Goal: Check status: Check status

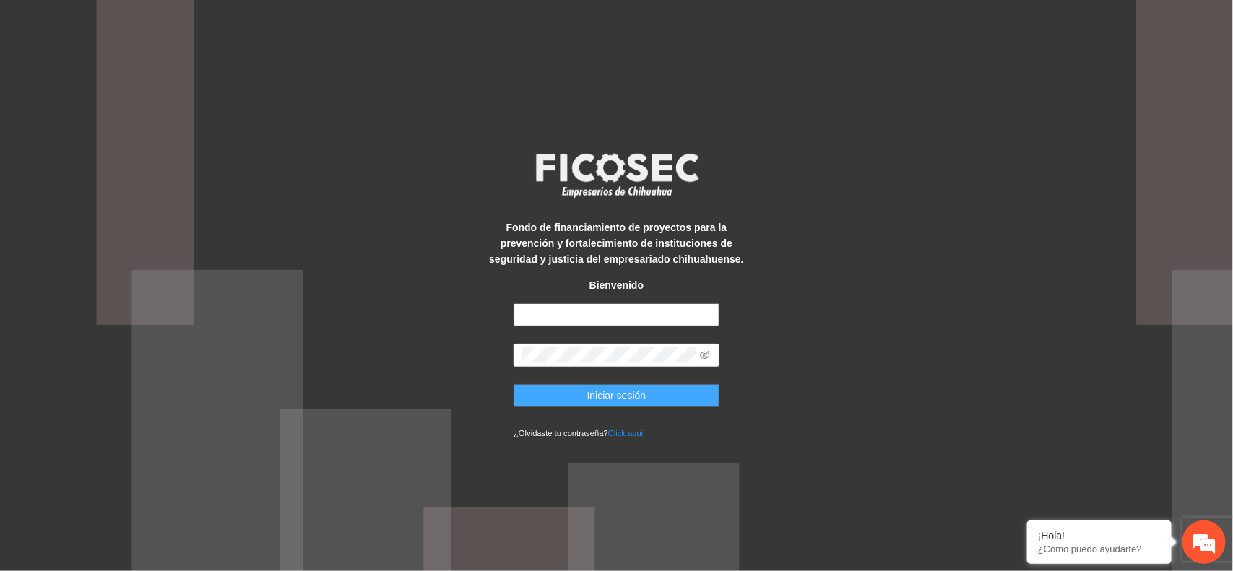
type input "**********"
click at [553, 401] on button "Iniciar sesión" at bounding box center [617, 395] width 206 height 23
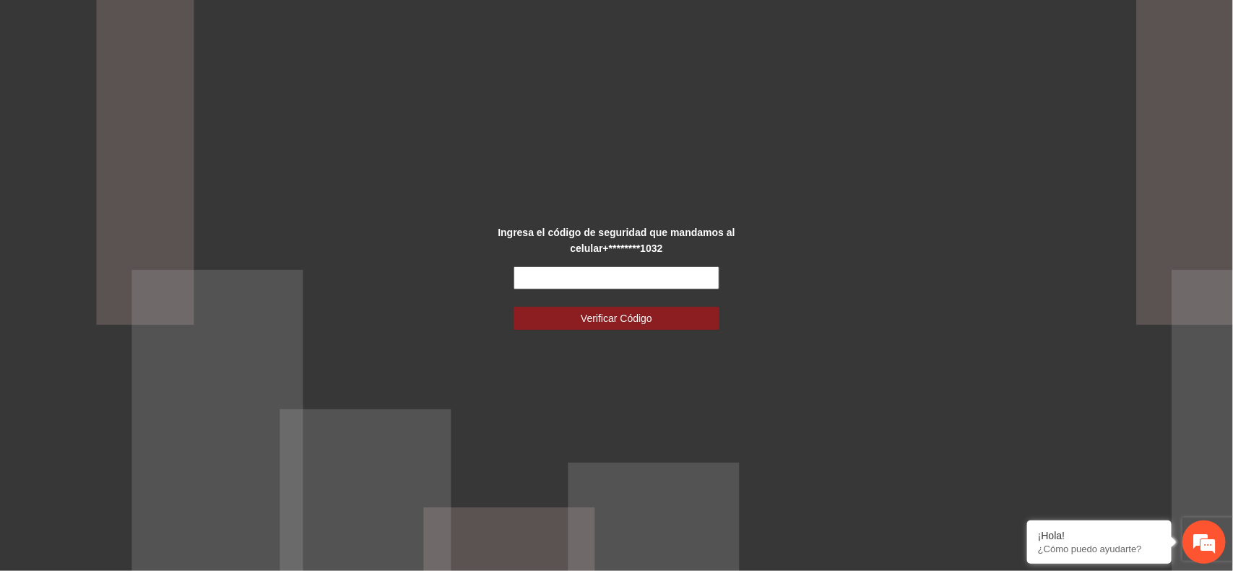
click at [526, 272] on input "text" at bounding box center [617, 278] width 206 height 23
type input "******"
click at [573, 324] on button "Verificar Código" at bounding box center [617, 318] width 206 height 23
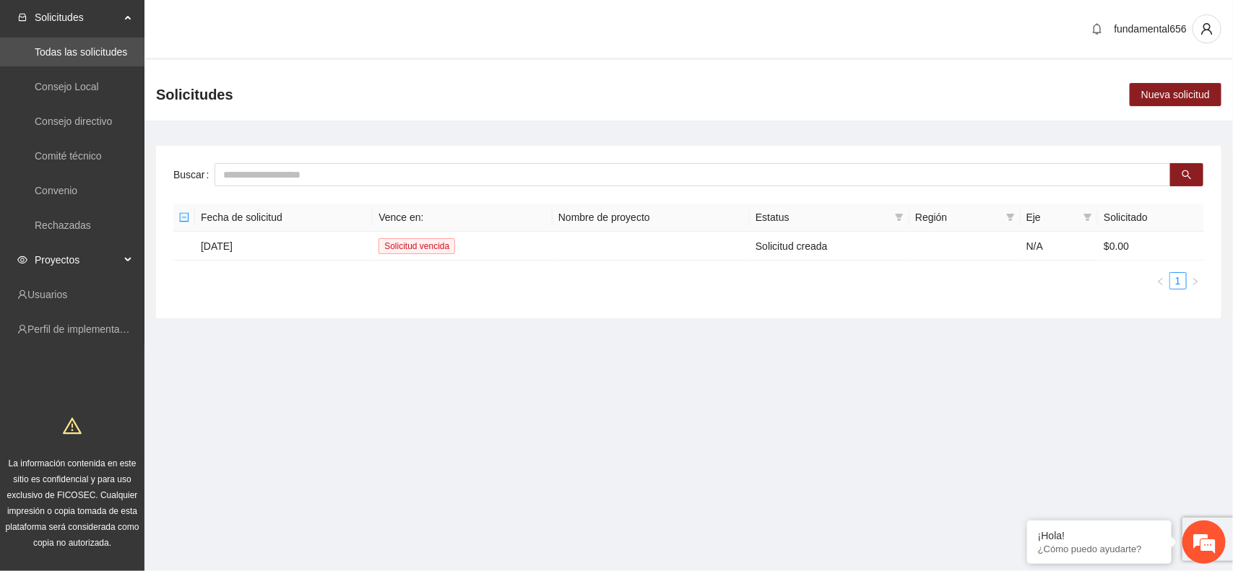
click at [125, 260] on div "Proyectos" at bounding box center [72, 260] width 144 height 29
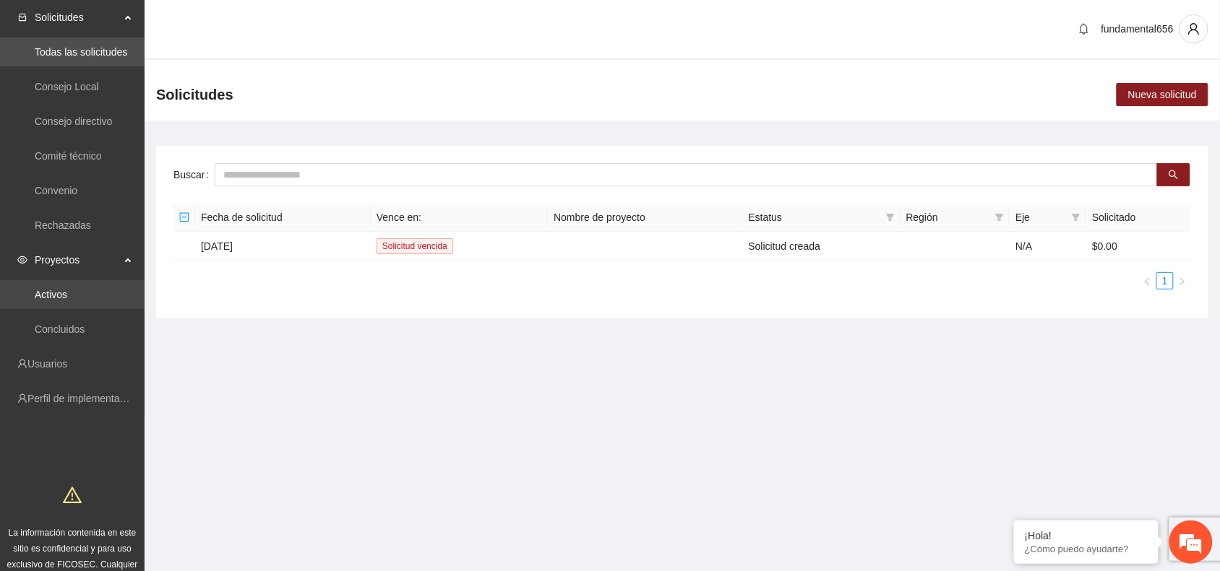
click at [60, 296] on link "Activos" at bounding box center [51, 295] width 33 height 12
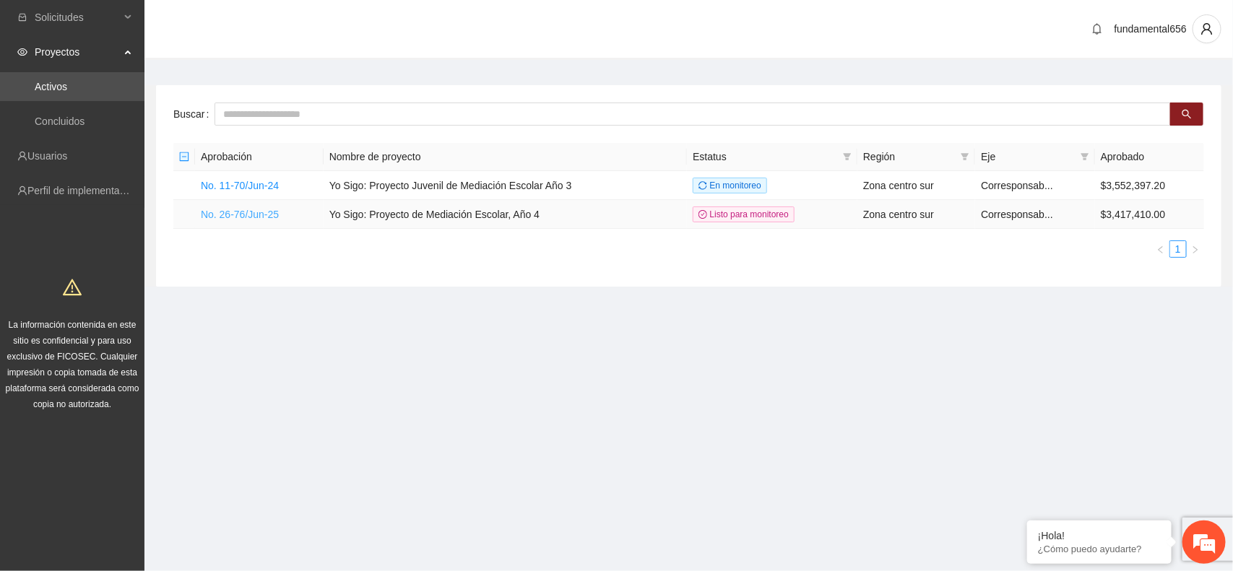
click at [239, 214] on link "No. 26-76/Jun-25" at bounding box center [240, 215] width 78 height 12
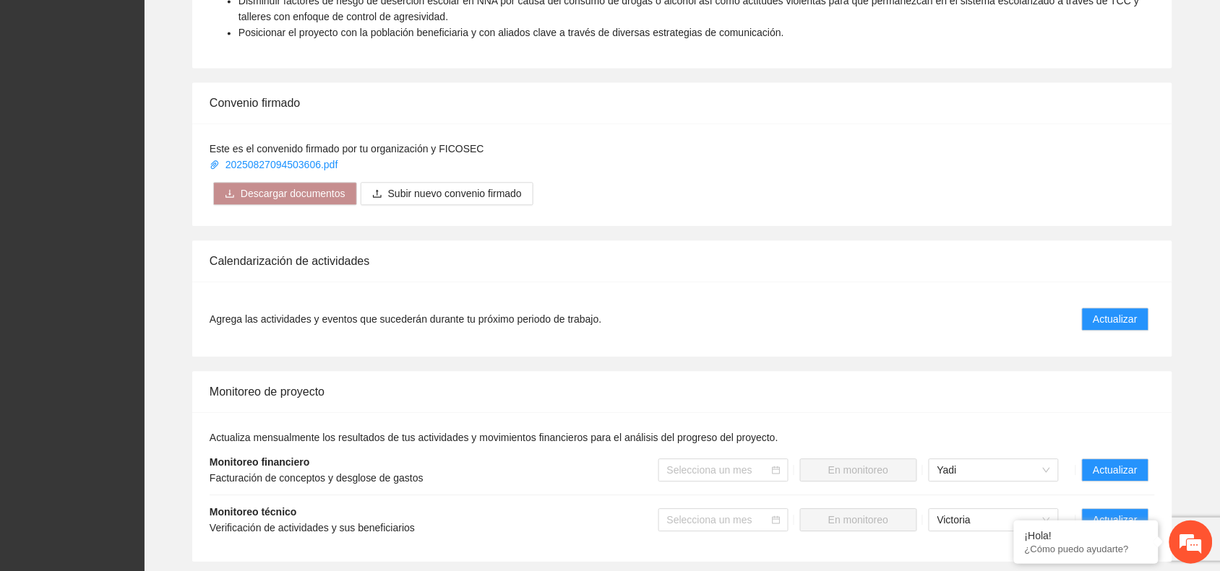
scroll to position [1174, 0]
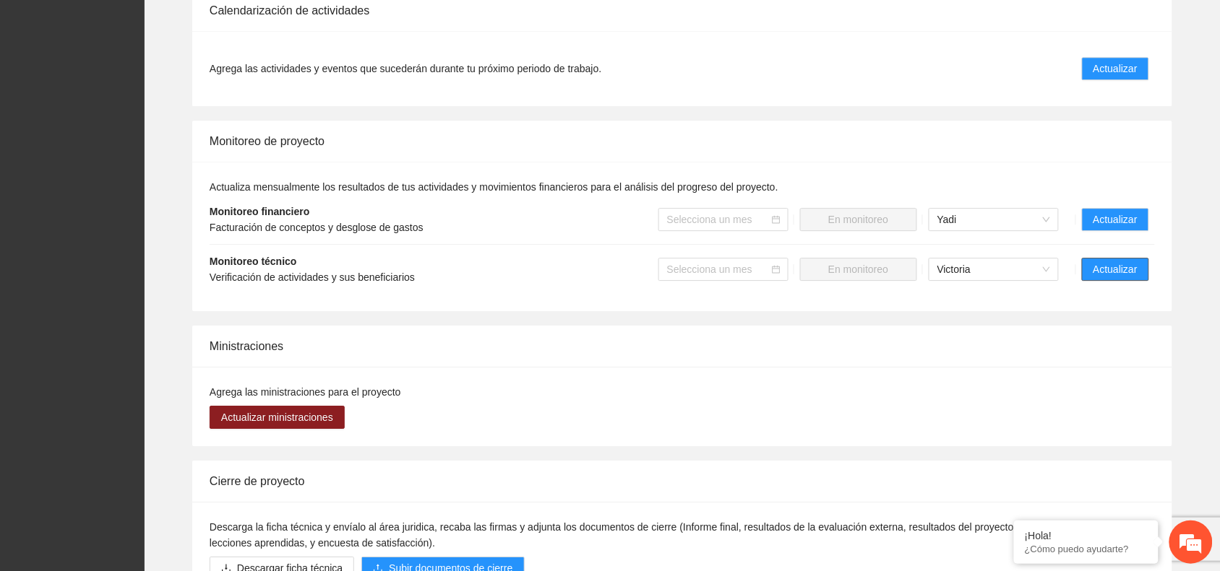
click at [1099, 276] on span "Actualizar" at bounding box center [1115, 270] width 44 height 16
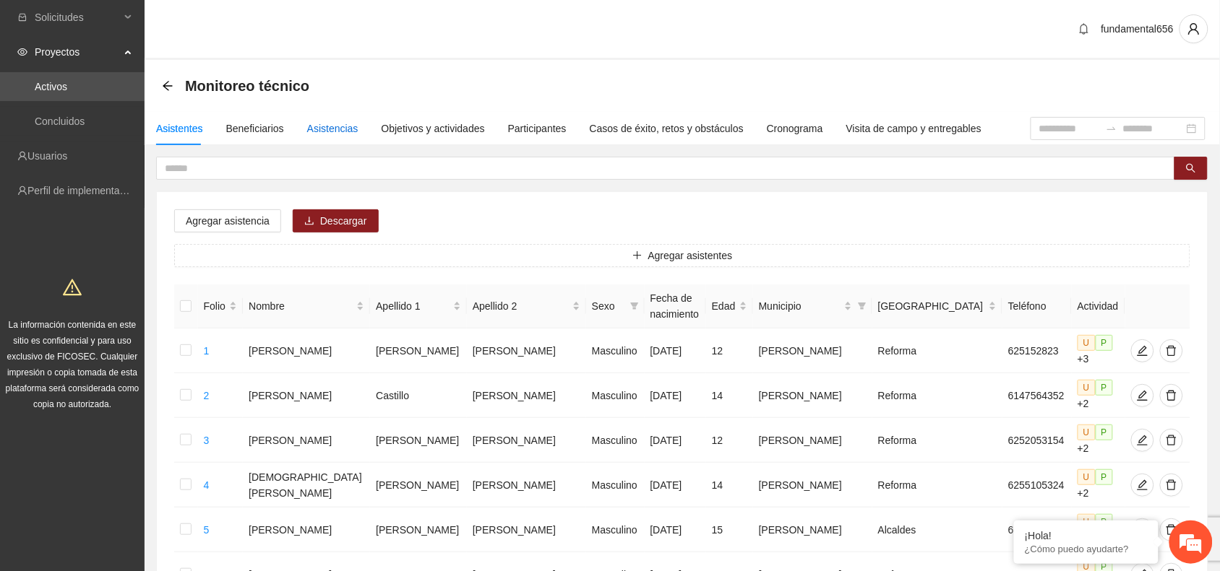
click at [350, 127] on div "Asistencias" at bounding box center [332, 129] width 51 height 16
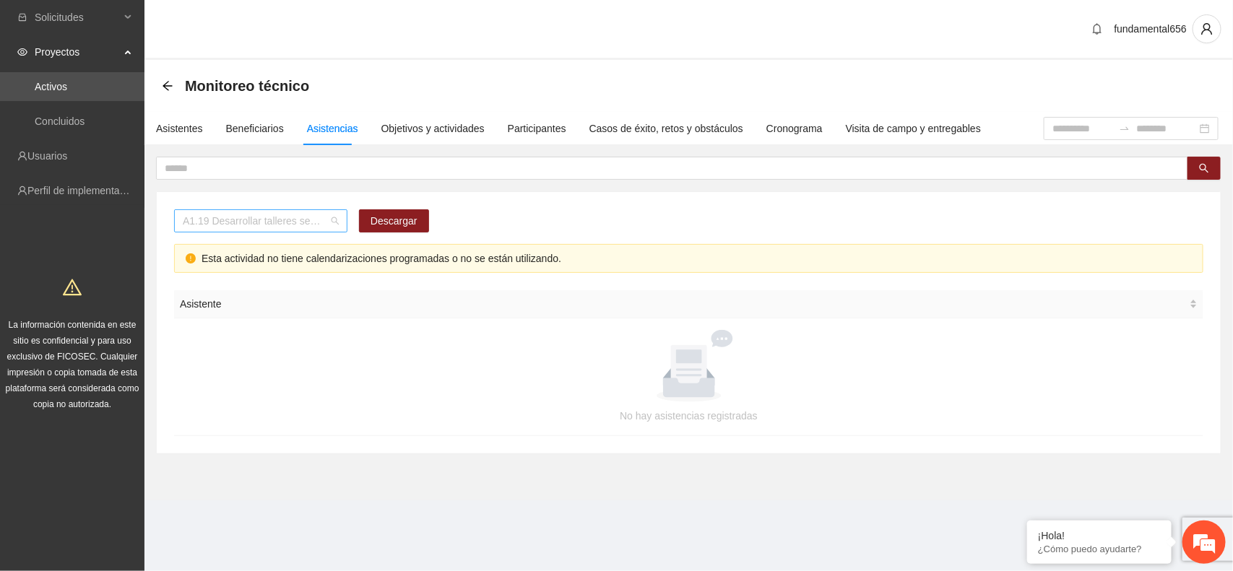
click at [220, 221] on span "A1.19 Desarrollar talleres semanales de habilidades para la vida, temática: Dep…" at bounding box center [261, 221] width 156 height 22
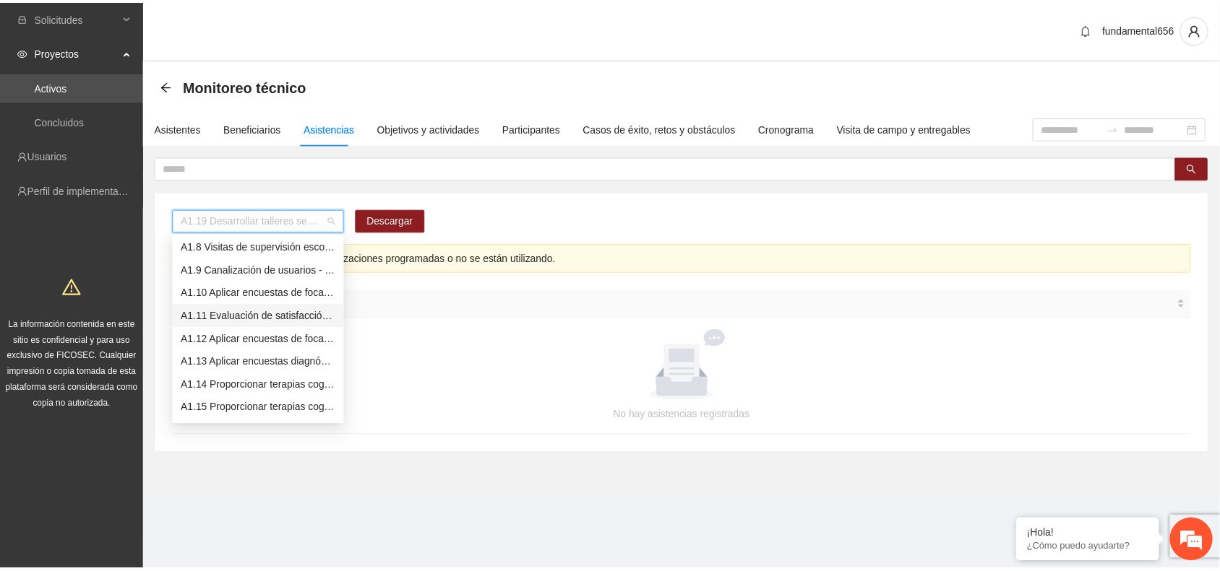
scroll to position [74, 0]
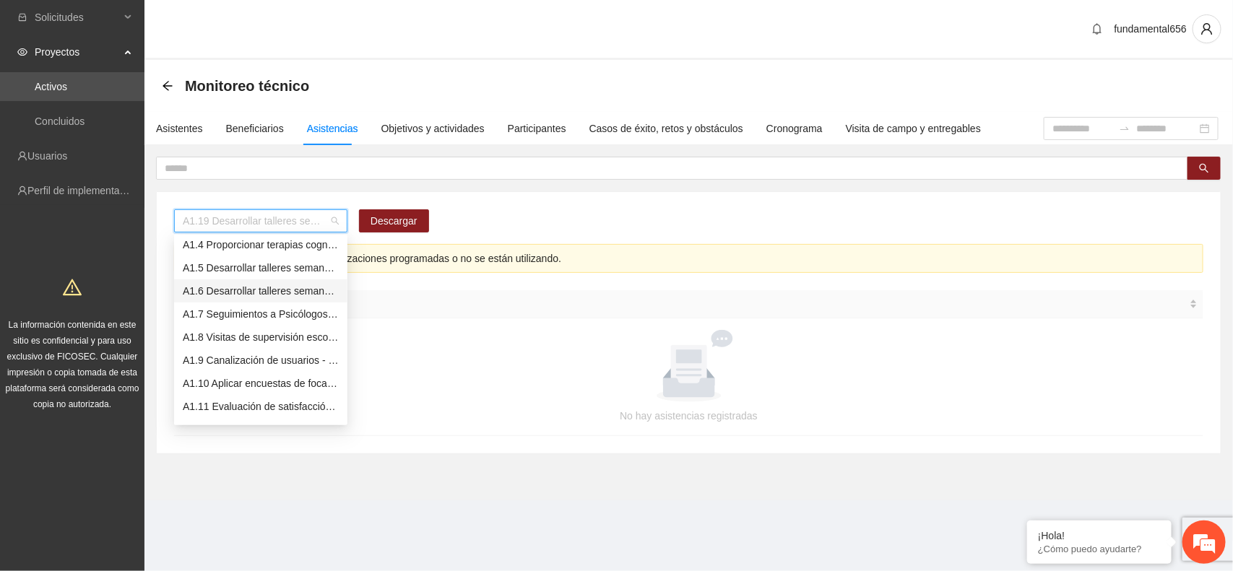
click at [233, 291] on div "A1.6 Desarrollar talleres semanales de habilidades para la vida, temática: [MED…" at bounding box center [261, 291] width 156 height 16
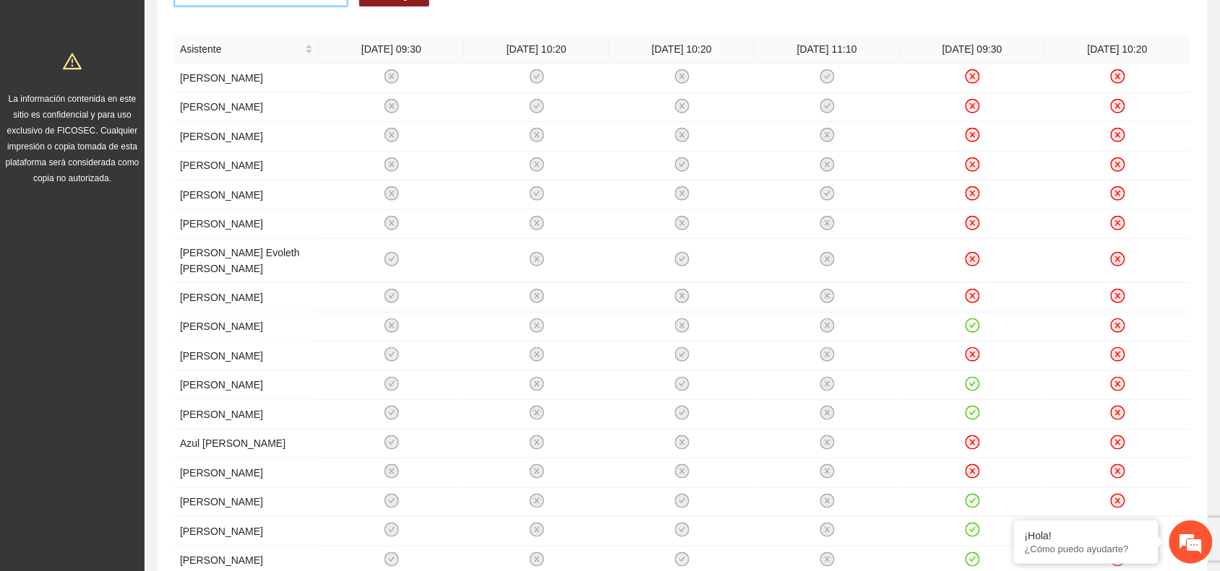
scroll to position [613, 0]
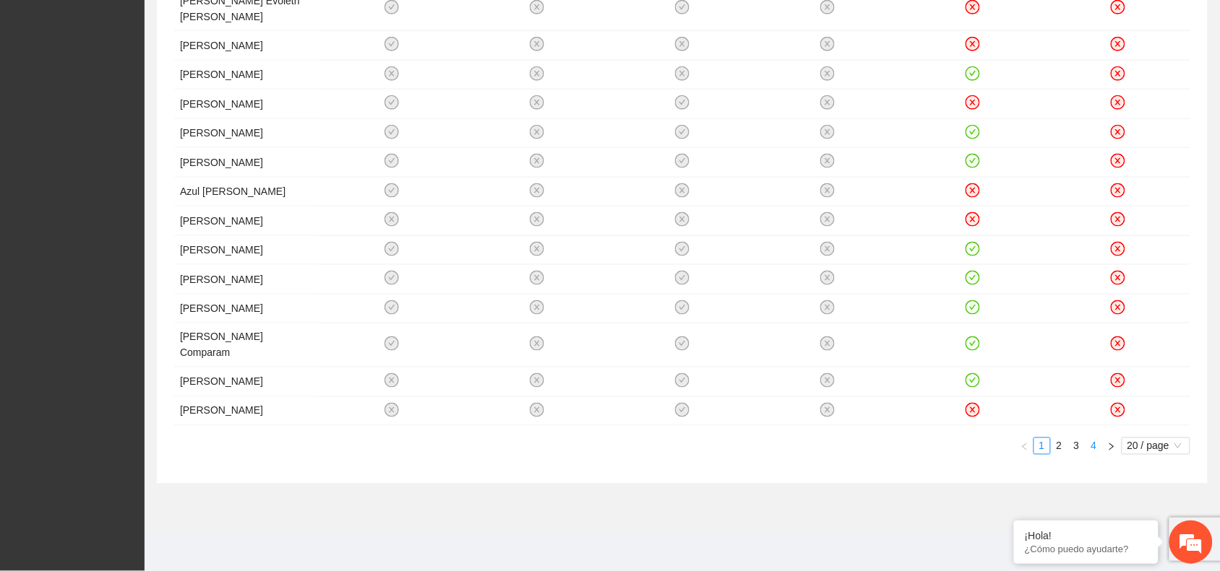
click at [1096, 448] on link "4" at bounding box center [1094, 447] width 16 height 16
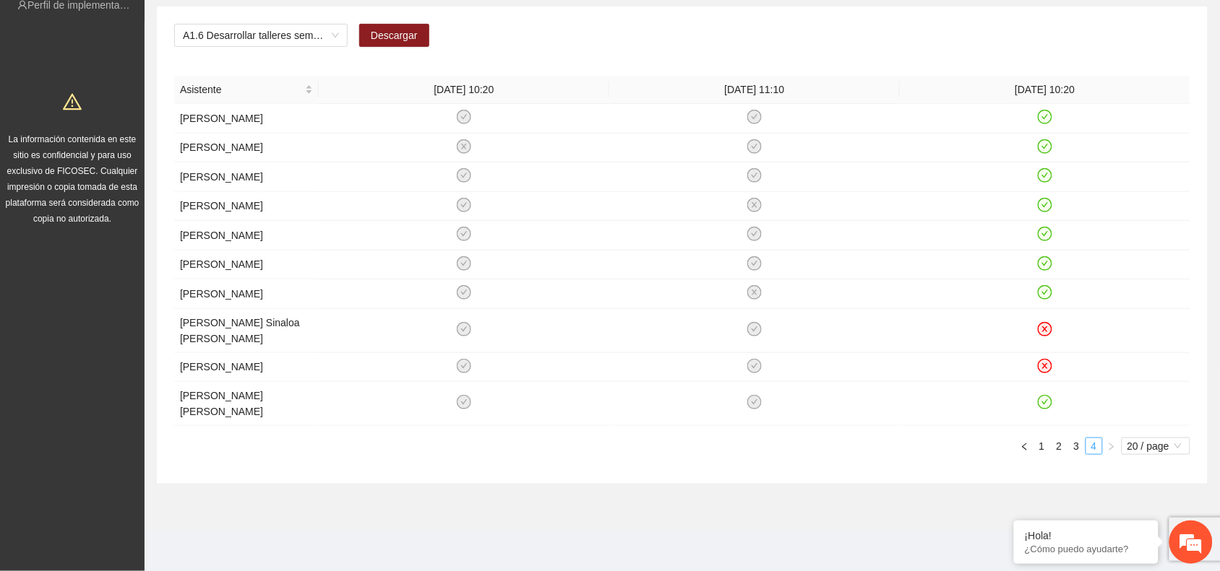
scroll to position [0, 0]
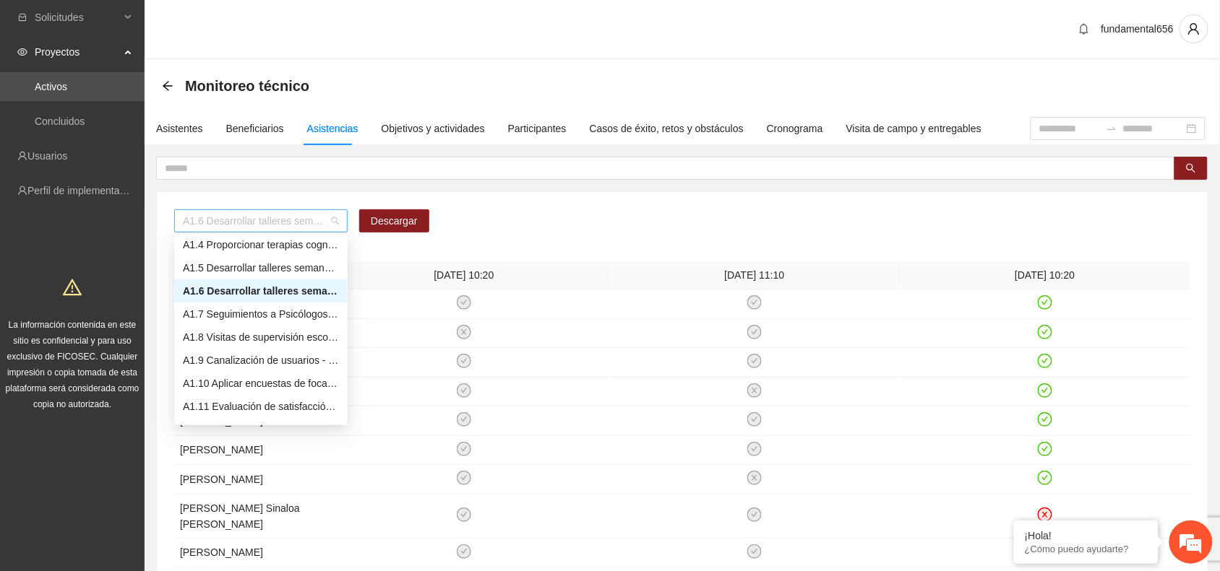
click at [239, 224] on span "A1.6 Desarrollar talleres semanales de habilidades para la vida, temática: [MED…" at bounding box center [261, 221] width 156 height 22
click at [258, 366] on div "A3.3 Brindar talleres "Depo-arte" especializados para NNA reforzando el control…" at bounding box center [261, 363] width 156 height 16
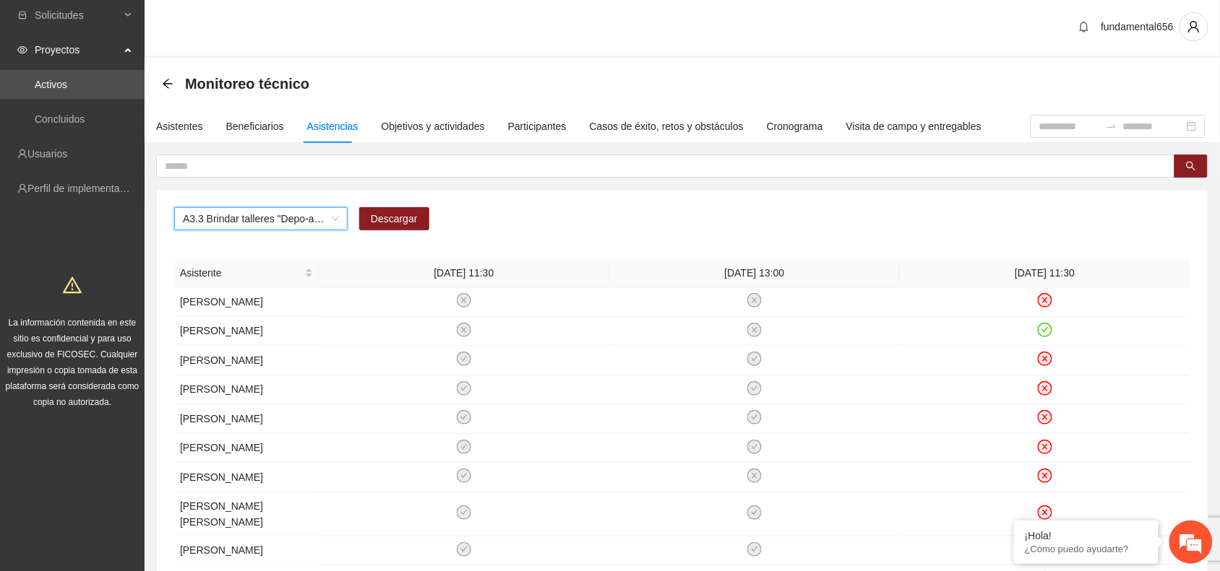
scroll to position [0, 0]
click at [168, 79] on div "Monitoreo técnico" at bounding box center [240, 85] width 156 height 23
